Goal: Task Accomplishment & Management: Manage account settings

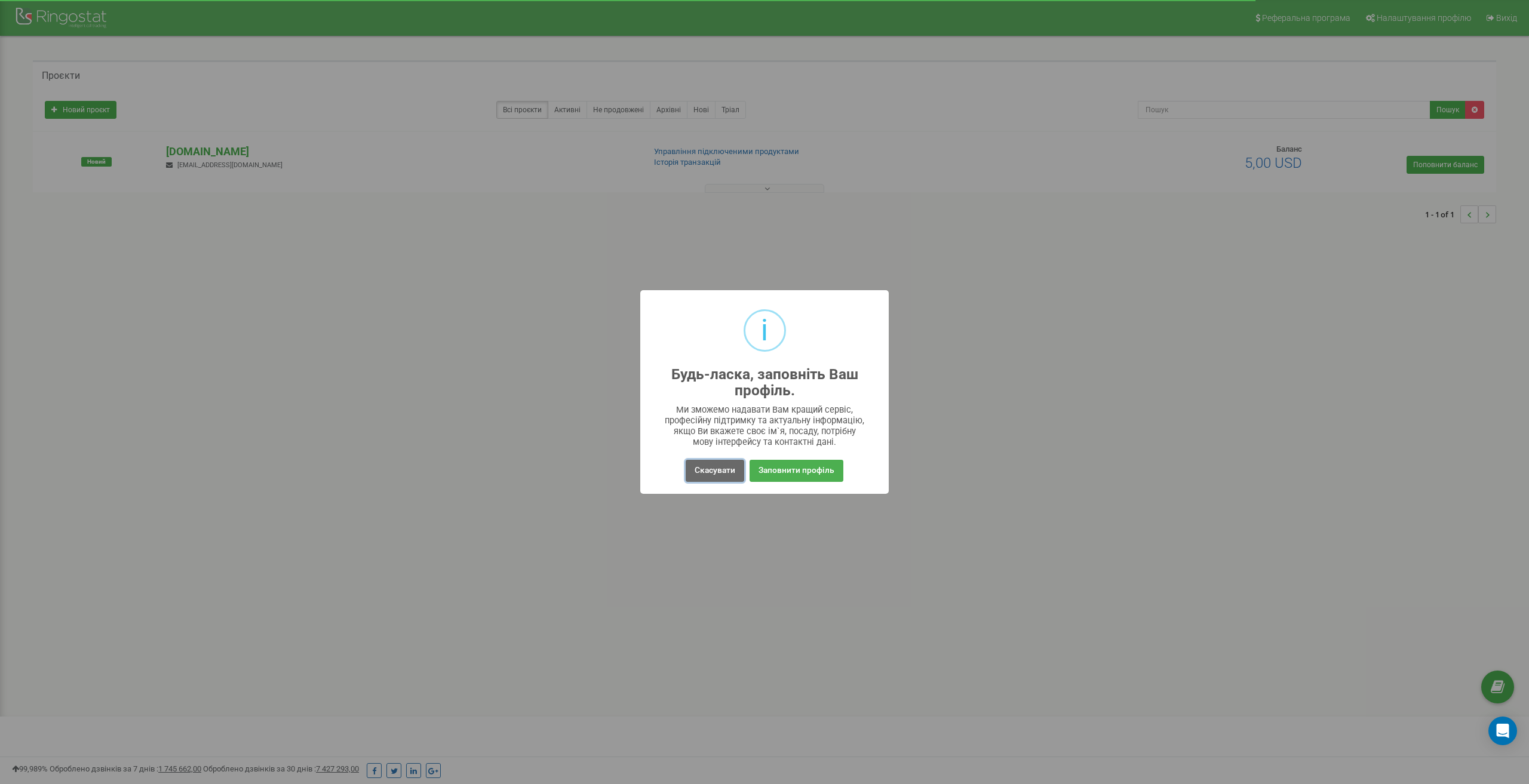
click at [706, 470] on button "Скасувати" at bounding box center [715, 471] width 59 height 22
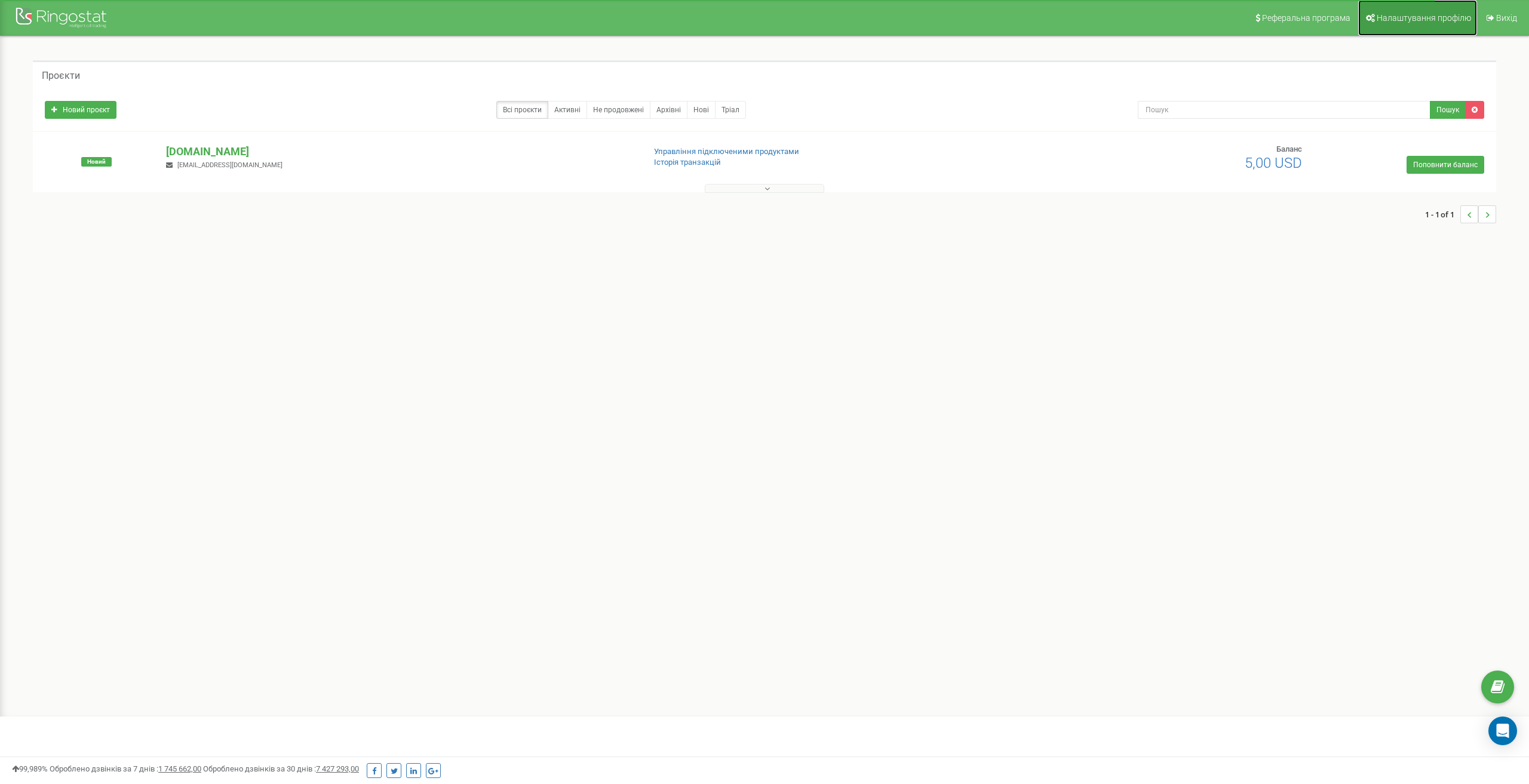
click at [1427, 21] on span "Налаштування профілю" at bounding box center [1424, 17] width 94 height 10
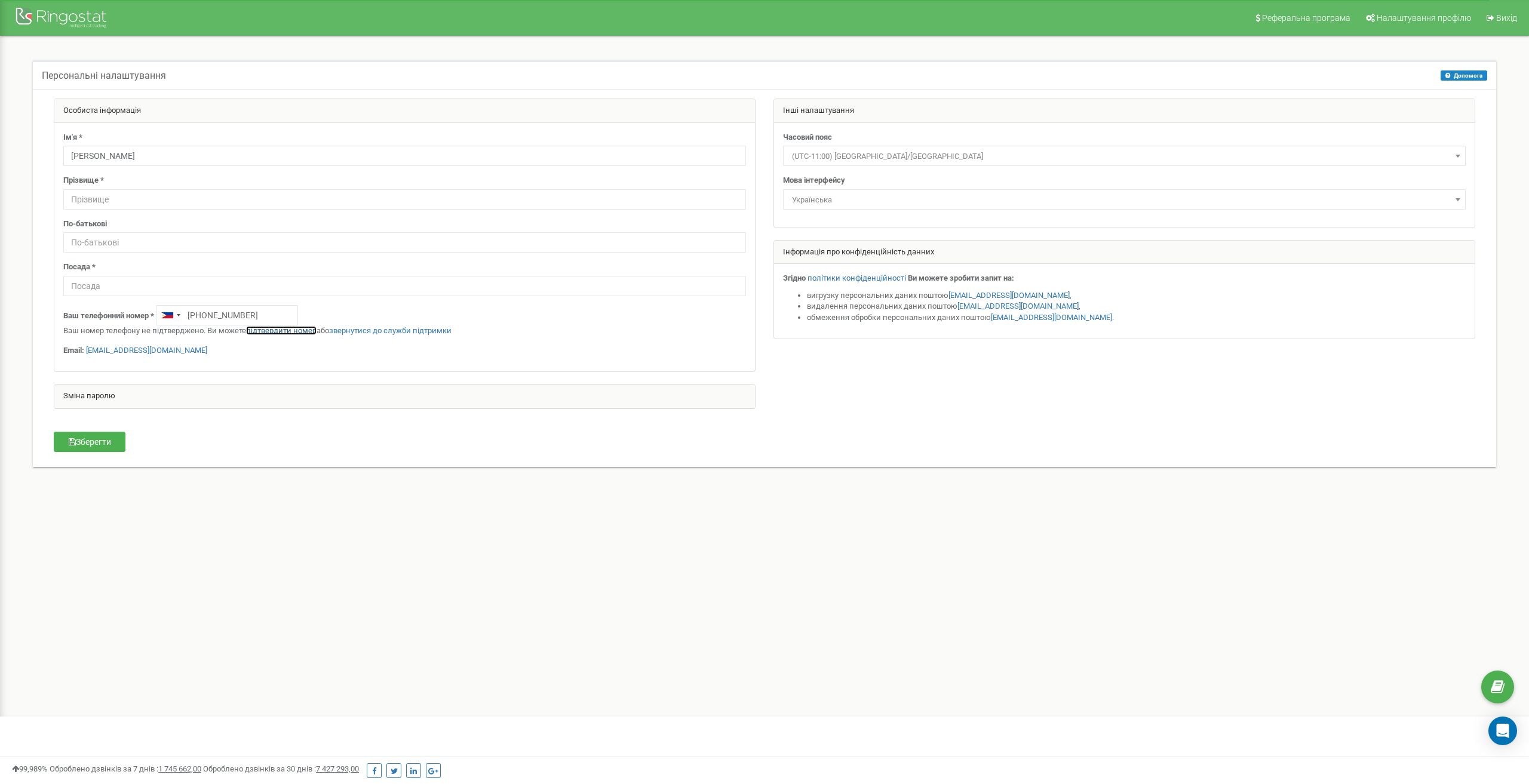
click at [282, 331] on link "підтвердити номер" at bounding box center [282, 331] width 71 height 9
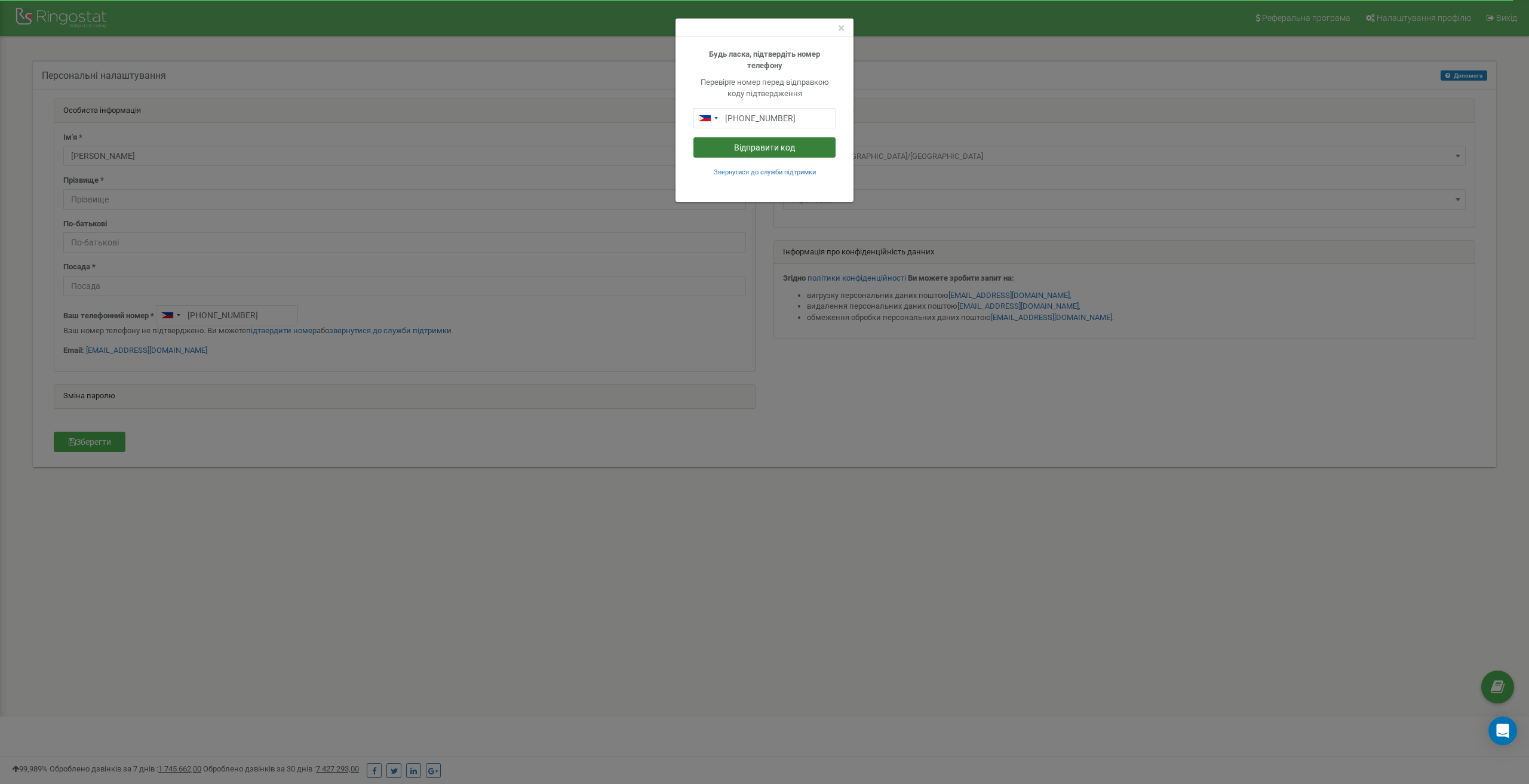
click at [746, 147] on button "Відправити код" at bounding box center [764, 147] width 142 height 20
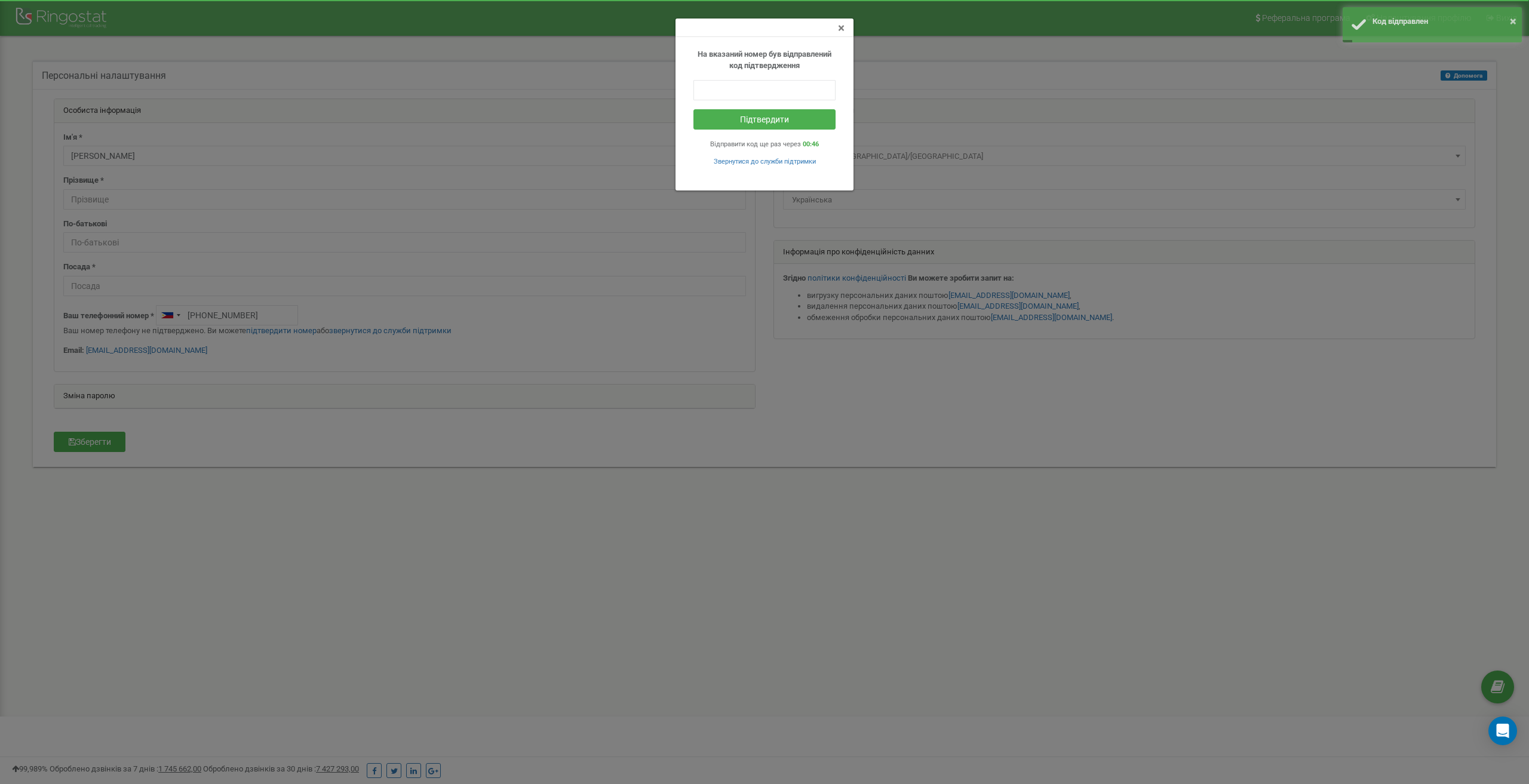
click at [841, 27] on span "×" at bounding box center [841, 28] width 7 height 14
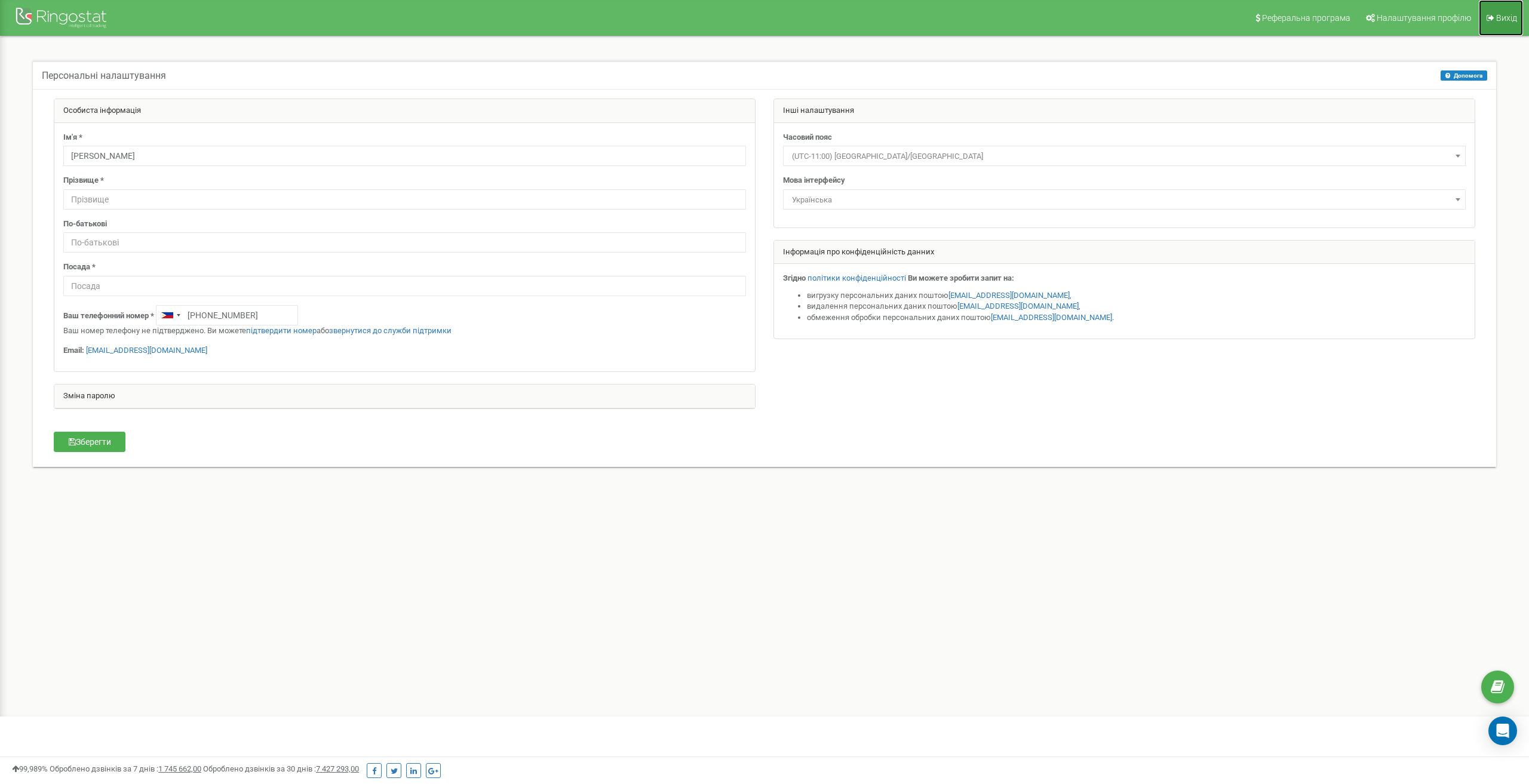
click at [1501, 17] on span "Вихід" at bounding box center [1507, 17] width 21 height 10
